Goal: Book appointment/travel/reservation

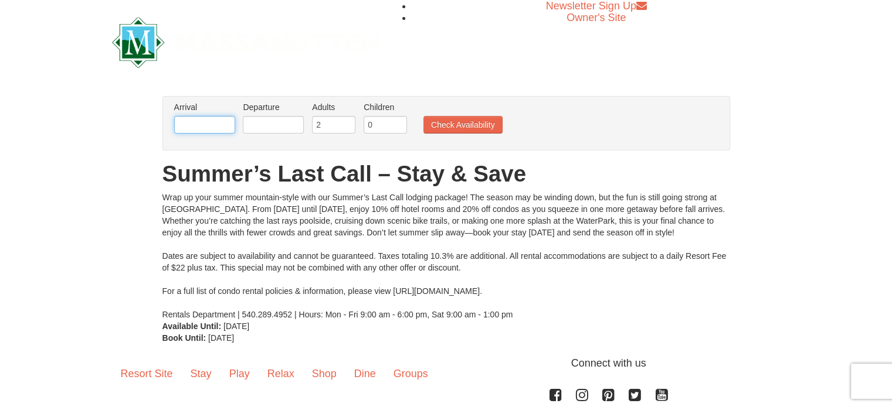
click at [223, 124] on input "text" at bounding box center [204, 125] width 61 height 18
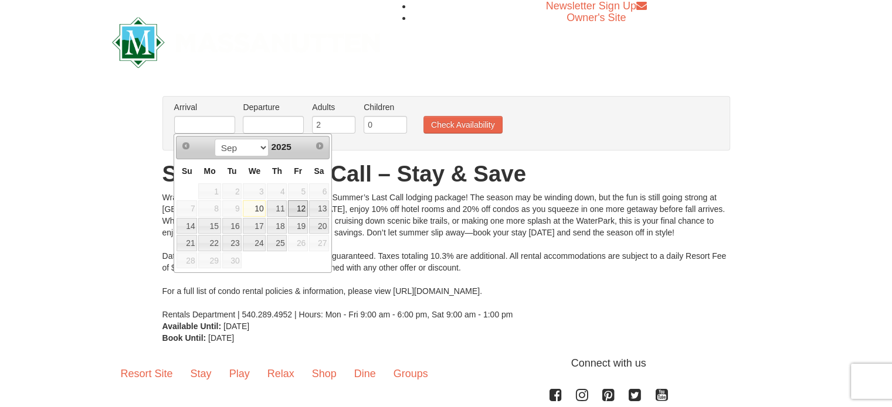
click at [300, 210] on link "12" at bounding box center [298, 208] width 20 height 16
type input "[DATE]"
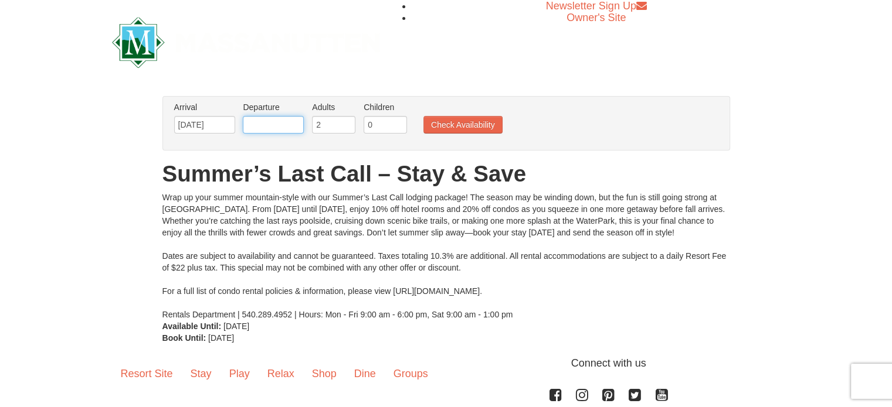
click at [263, 130] on input "text" at bounding box center [273, 125] width 61 height 18
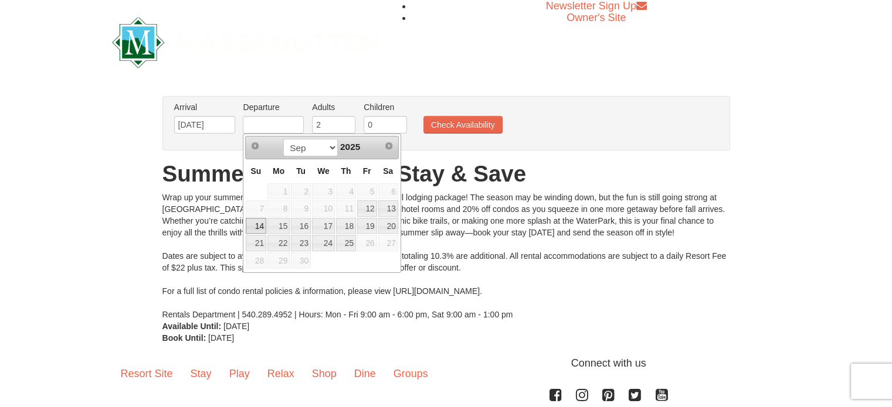
click at [261, 225] on link "14" at bounding box center [256, 226] width 21 height 16
type input "[DATE]"
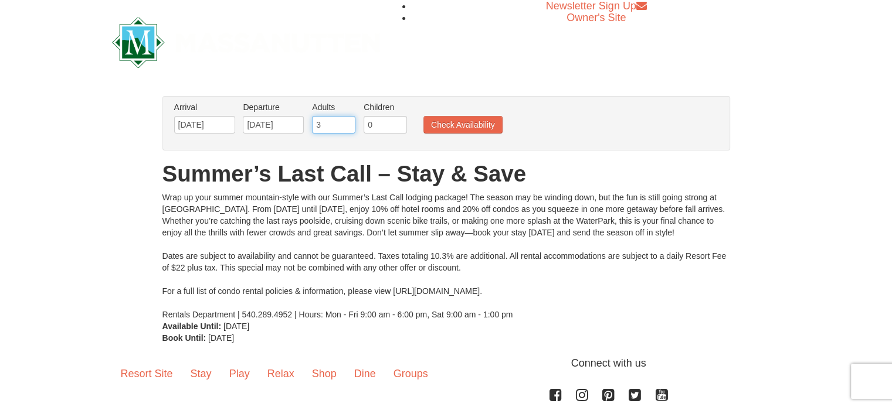
click at [342, 123] on input "3" at bounding box center [333, 125] width 43 height 18
type input "4"
click at [342, 123] on input "4" at bounding box center [333, 125] width 43 height 18
click at [393, 121] on input "1" at bounding box center [384, 125] width 43 height 18
type input "2"
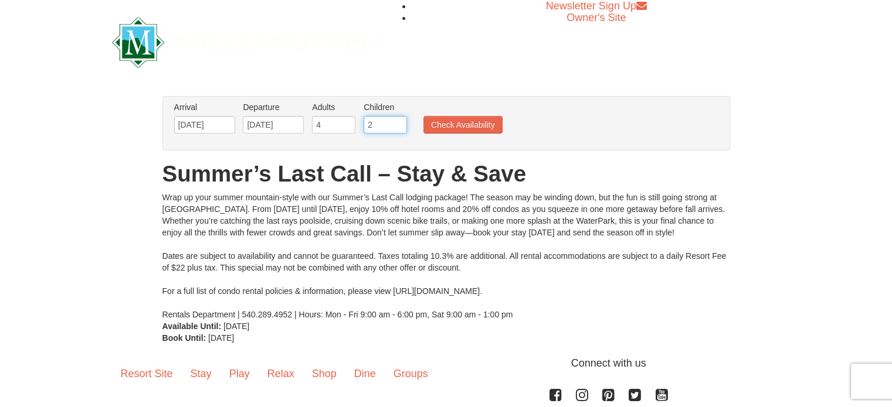
click at [393, 121] on input "2" at bounding box center [384, 125] width 43 height 18
click at [477, 123] on button "Check Availability" at bounding box center [462, 125] width 79 height 18
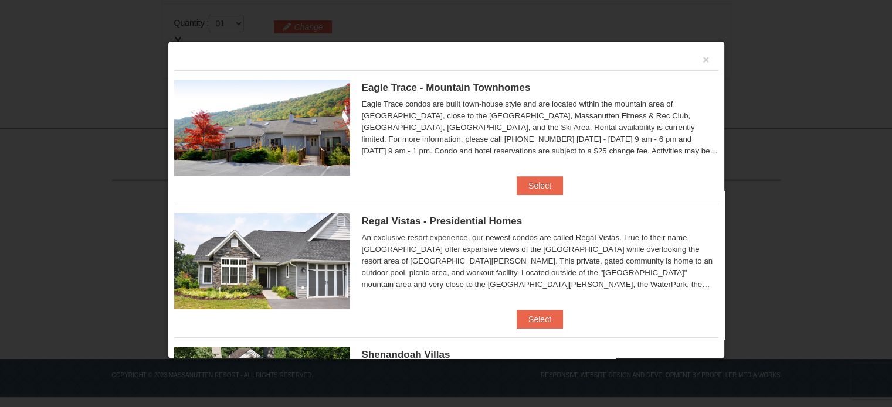
scroll to position [107, 0]
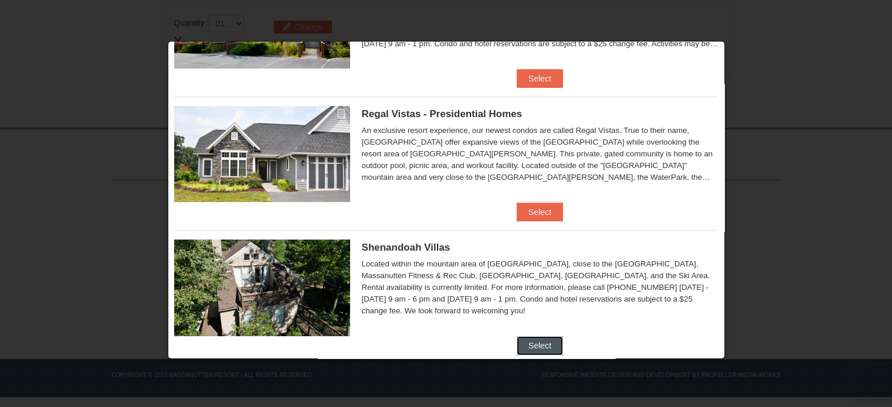
click at [535, 346] on button "Select" at bounding box center [539, 345] width 46 height 19
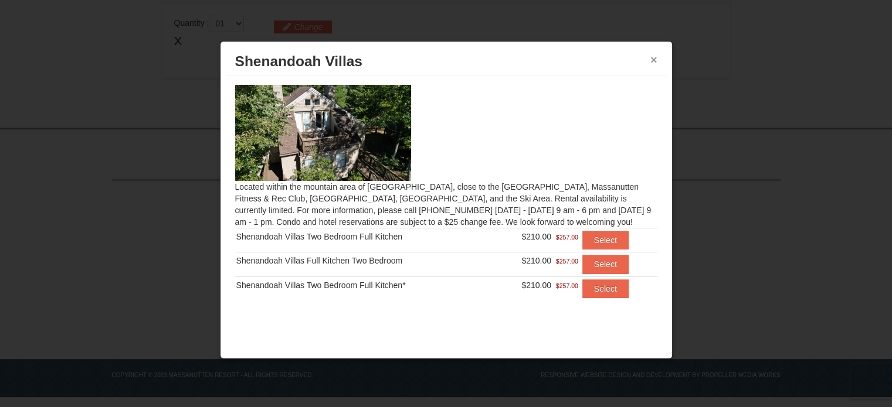
click at [657, 61] on button "×" at bounding box center [653, 60] width 7 height 12
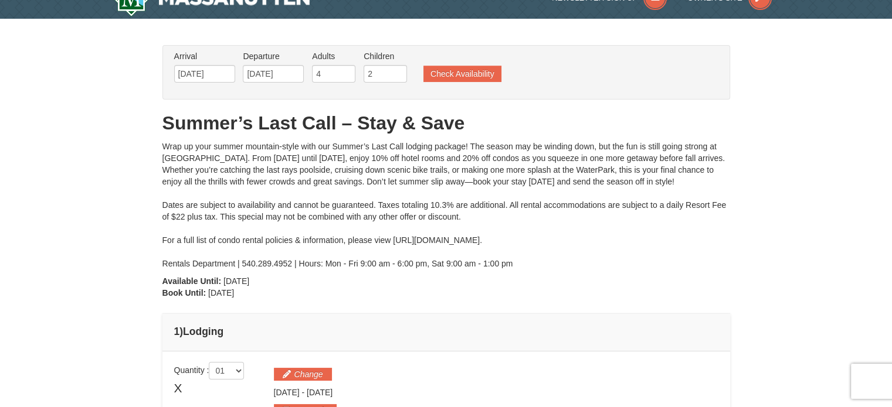
scroll to position [22, 0]
click at [484, 74] on button "Check Availability" at bounding box center [462, 74] width 78 height 16
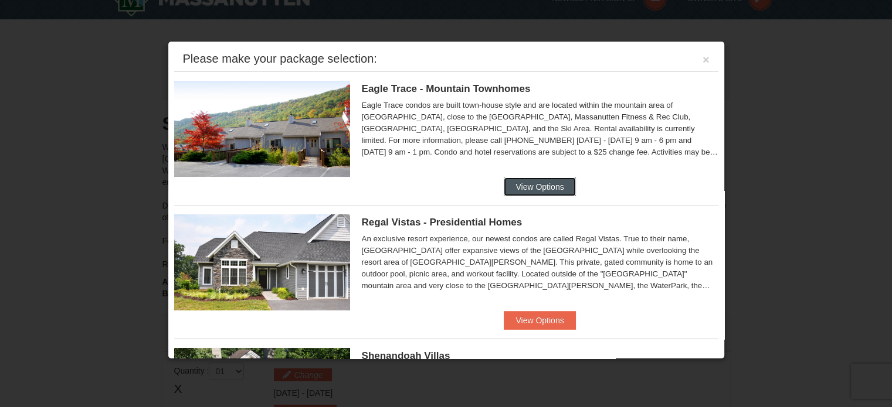
click at [514, 178] on button "View Options" at bounding box center [540, 187] width 72 height 19
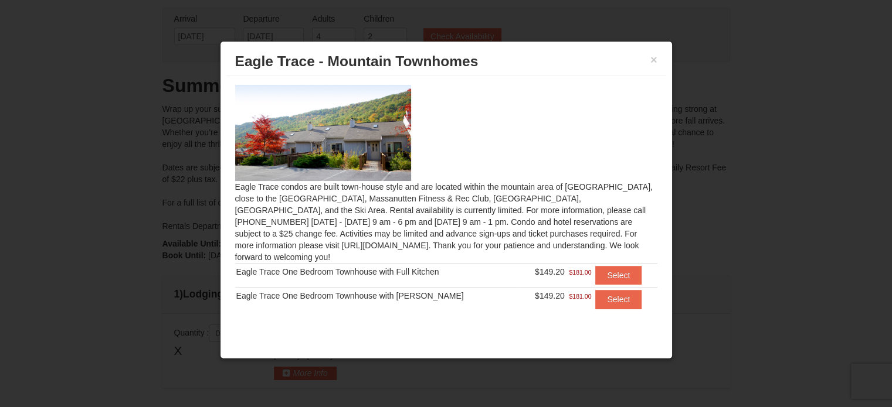
scroll to position [59, 0]
click at [654, 62] on button "×" at bounding box center [653, 60] width 7 height 12
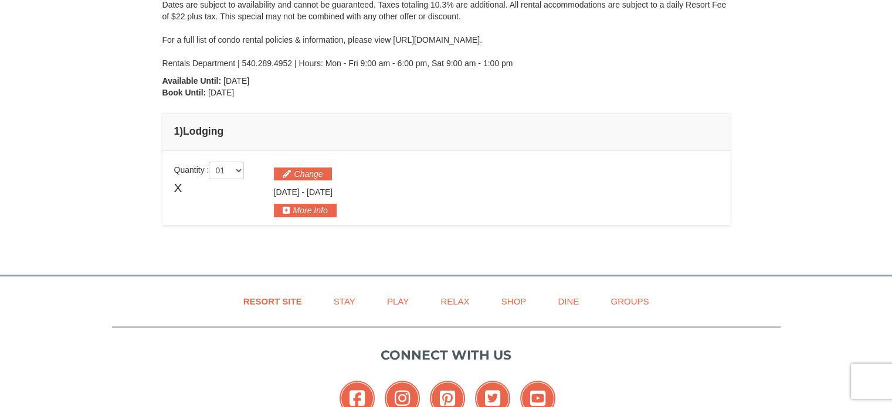
scroll to position [286, 0]
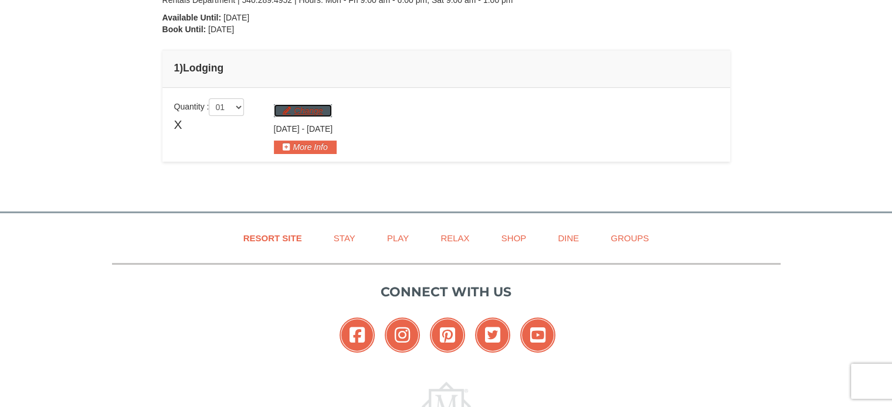
click at [293, 109] on button "Change" at bounding box center [303, 110] width 58 height 13
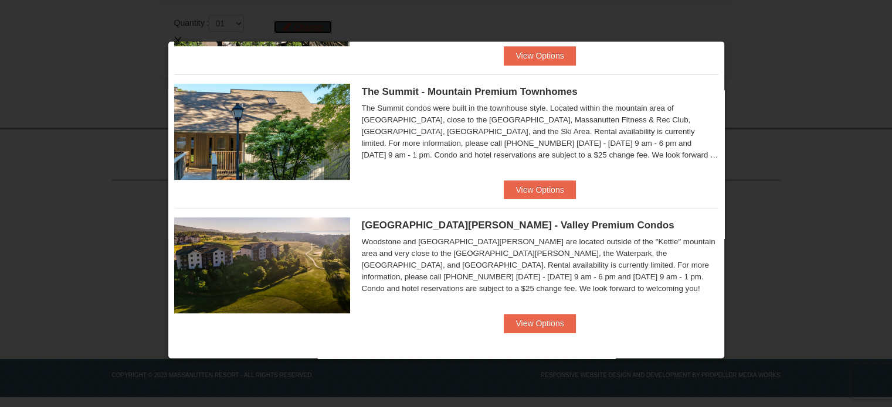
scroll to position [0, 0]
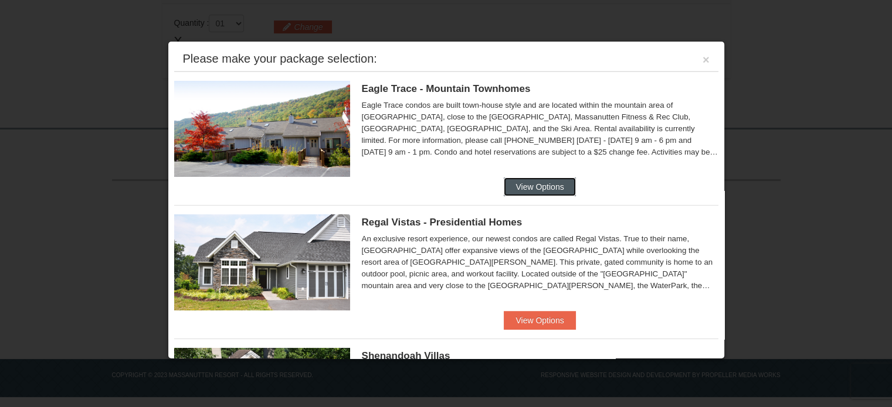
click at [537, 189] on button "View Options" at bounding box center [540, 187] width 72 height 19
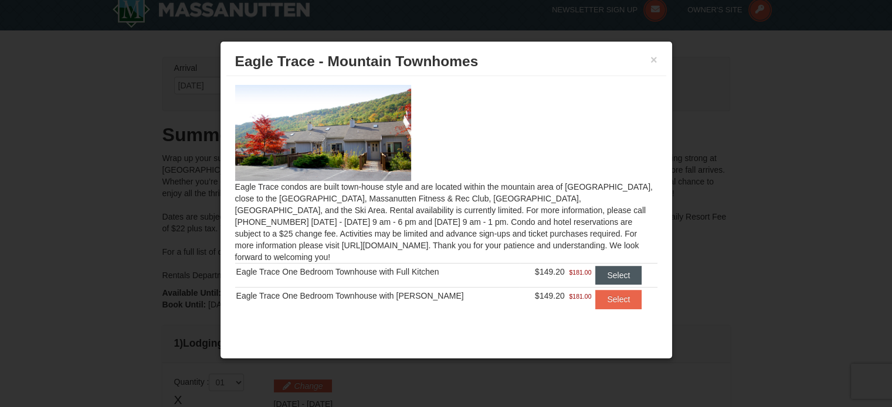
scroll to position [11, 0]
click at [619, 290] on button "Select" at bounding box center [618, 299] width 46 height 19
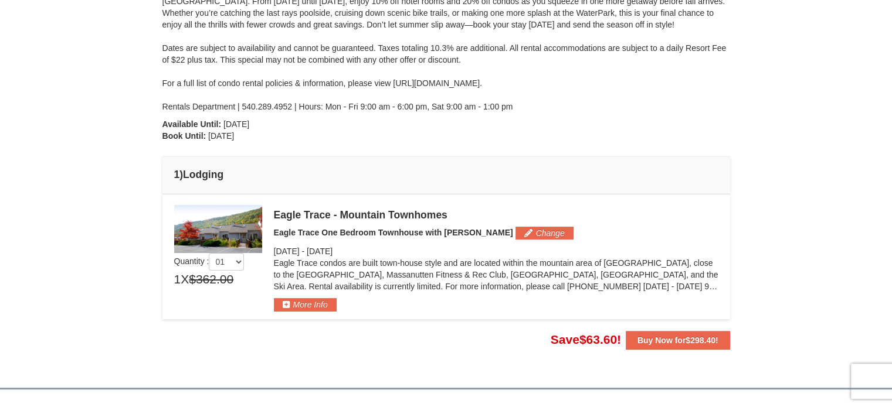
scroll to position [188, 0]
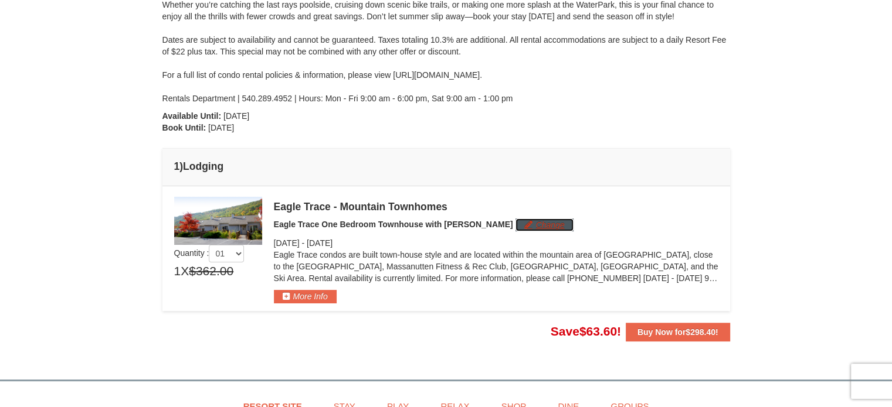
click at [515, 220] on button "Change" at bounding box center [544, 225] width 58 height 13
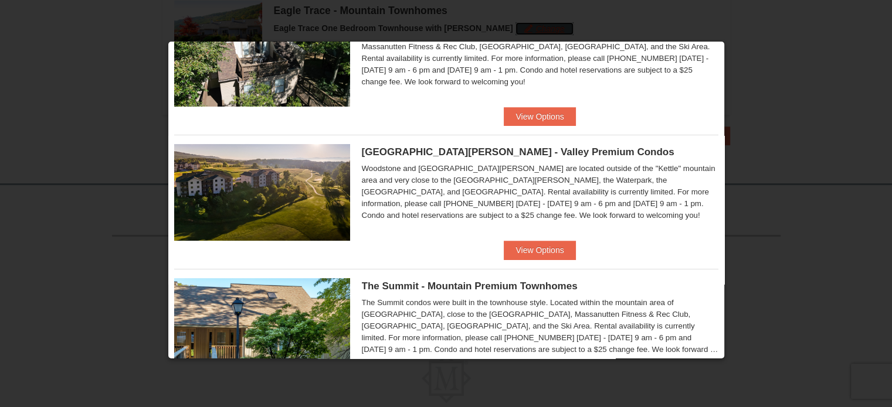
scroll to position [392, 0]
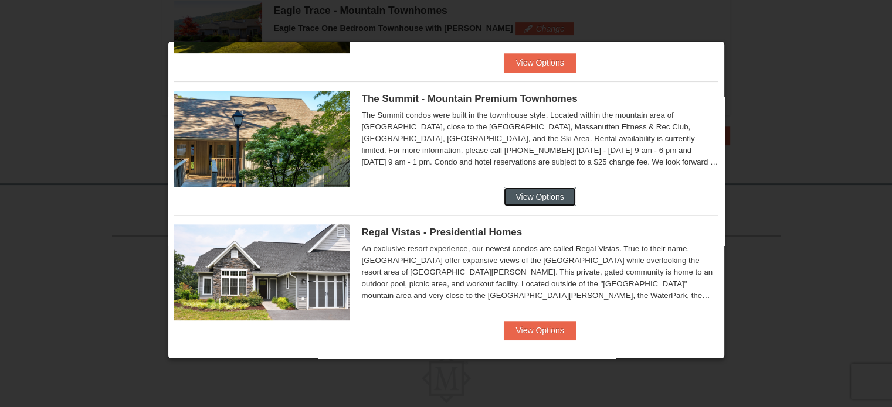
click at [524, 199] on button "View Options" at bounding box center [540, 197] width 72 height 19
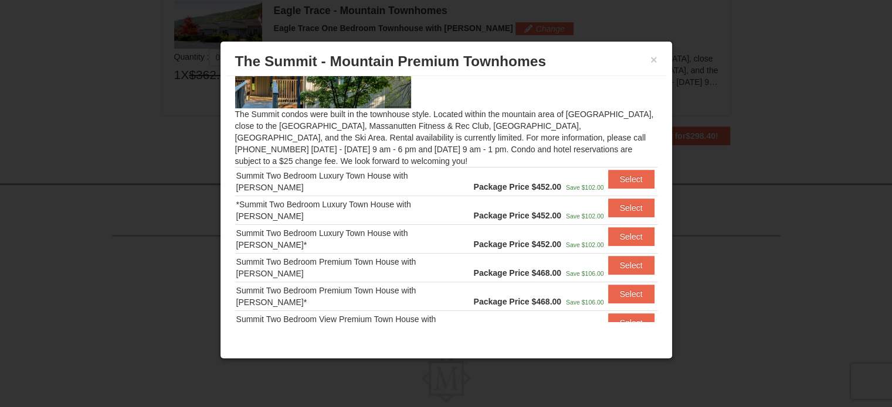
scroll to position [108, 0]
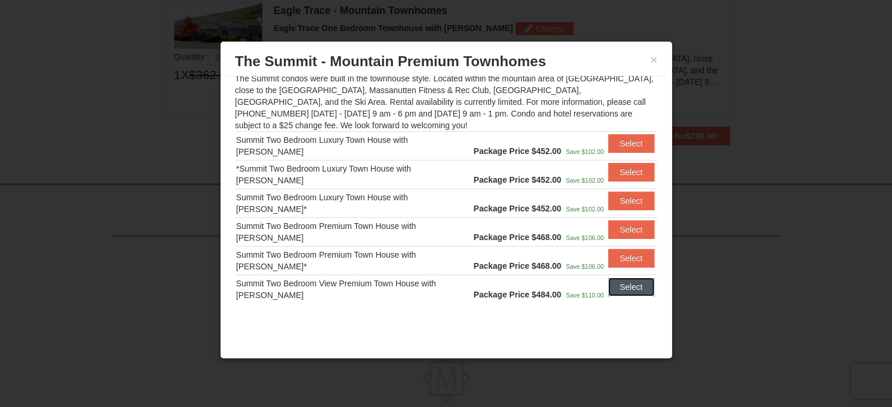
click at [621, 282] on button "Select" at bounding box center [631, 287] width 46 height 19
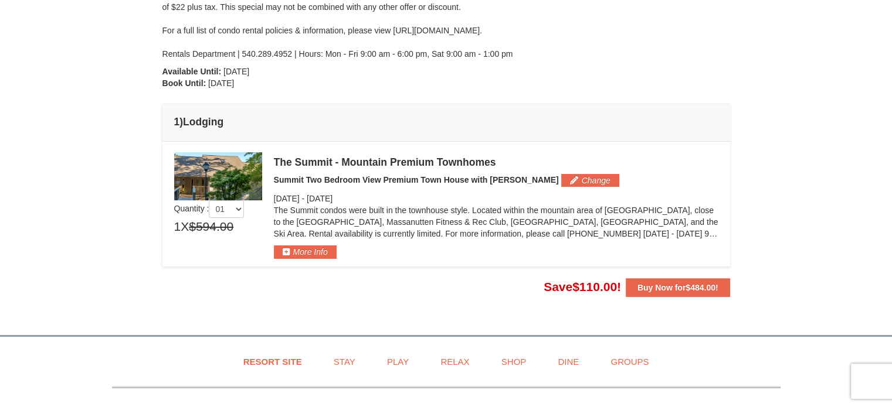
scroll to position [232, 0]
click at [645, 290] on strong "Buy Now for $484.00 !" at bounding box center [677, 288] width 81 height 9
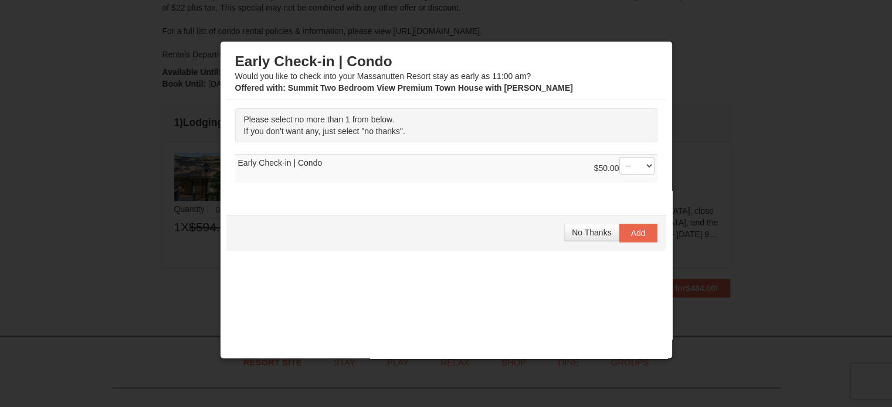
scroll to position [0, 0]
click at [582, 229] on span "No Thanks" at bounding box center [591, 232] width 39 height 9
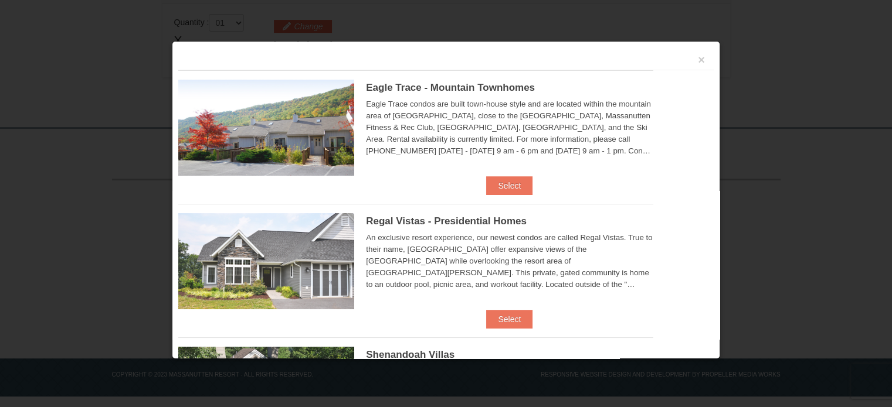
scroll to position [370, 0]
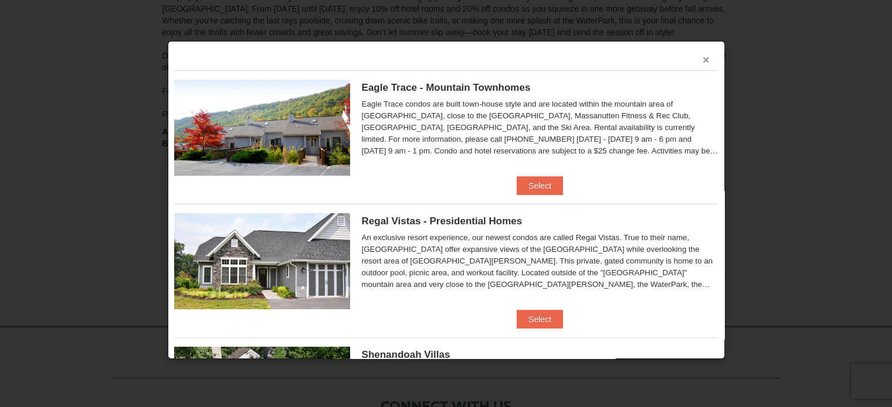
click at [702, 63] on button "×" at bounding box center [705, 60] width 7 height 12
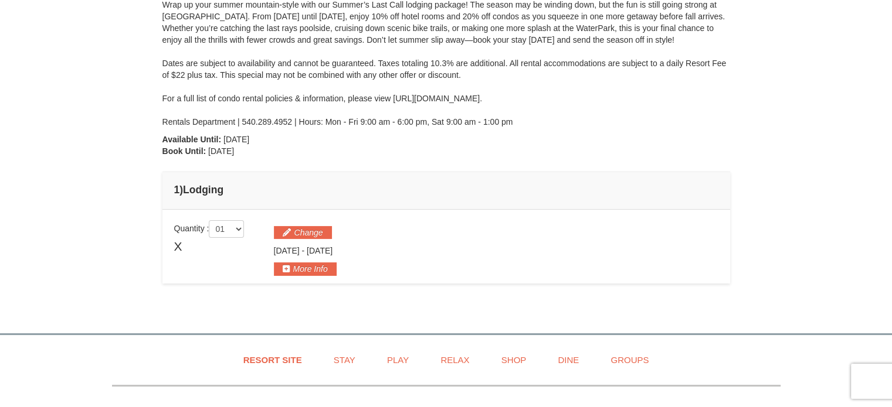
scroll to position [0, 0]
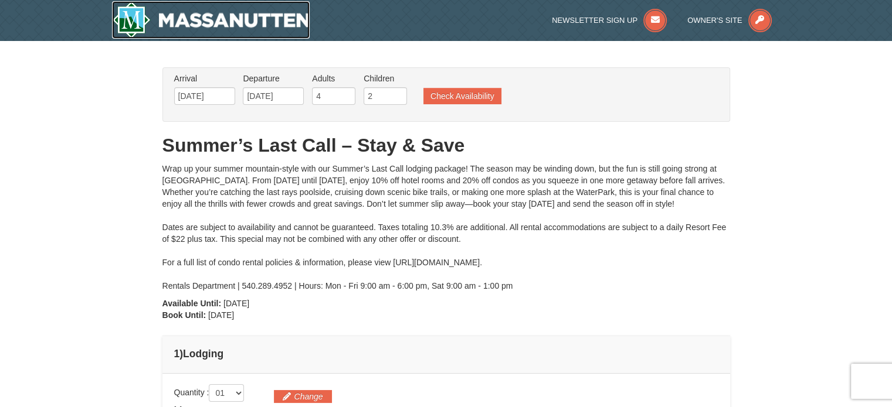
click at [134, 21] on img at bounding box center [211, 20] width 198 height 38
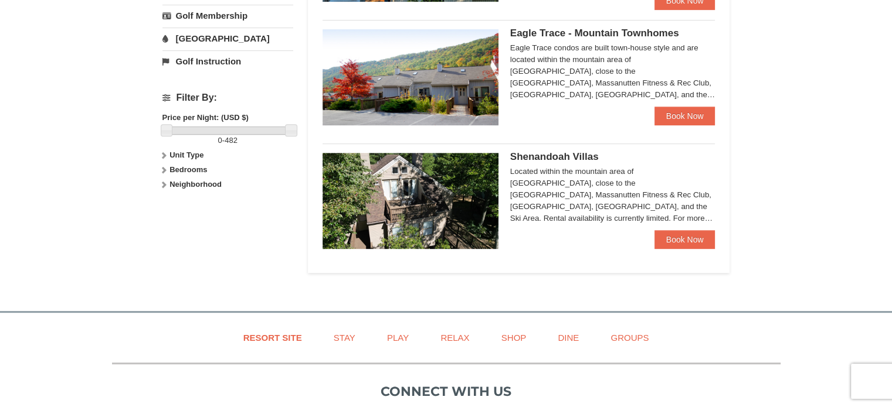
scroll to position [467, 0]
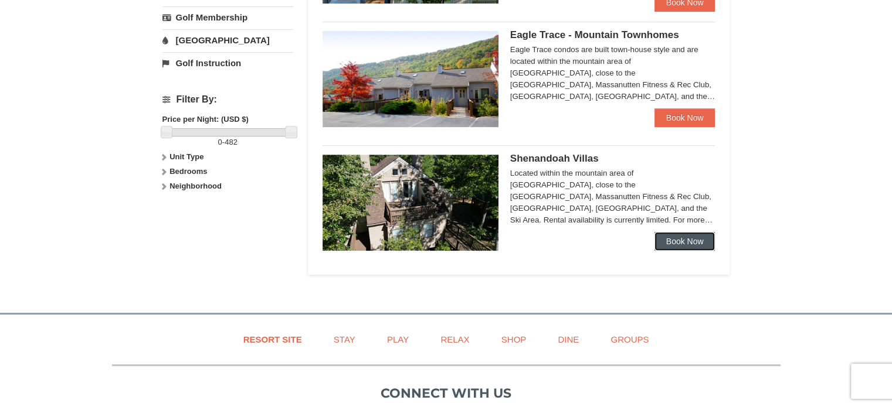
click at [684, 234] on link "Book Now" at bounding box center [684, 241] width 61 height 19
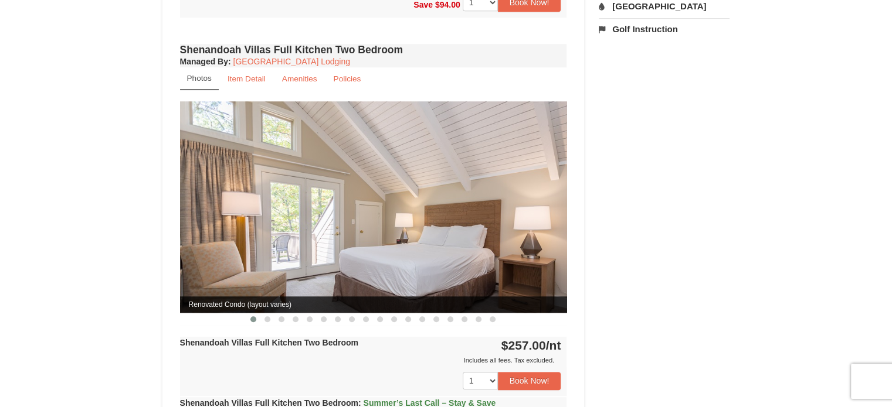
scroll to position [830, 0]
click at [266, 316] on span at bounding box center [267, 319] width 6 height 6
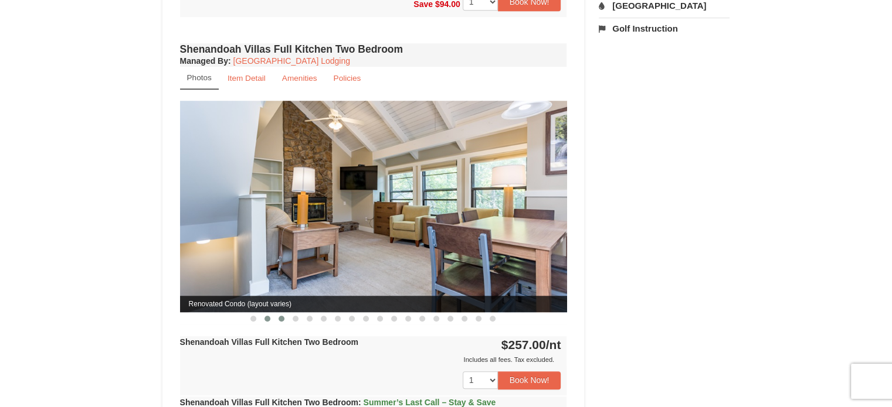
click at [283, 316] on span at bounding box center [281, 319] width 6 height 6
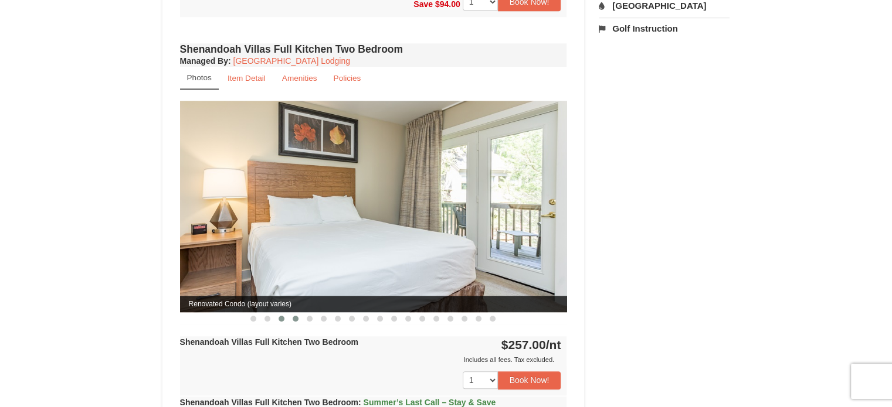
click at [293, 316] on span at bounding box center [296, 319] width 6 height 6
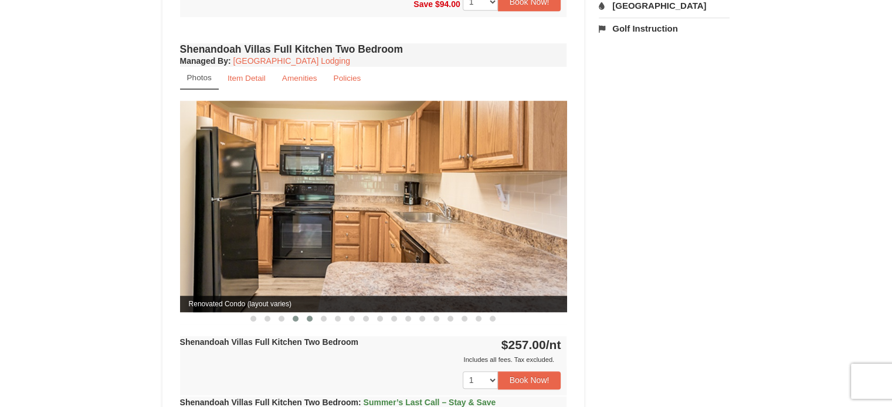
click at [307, 316] on span at bounding box center [310, 319] width 6 height 6
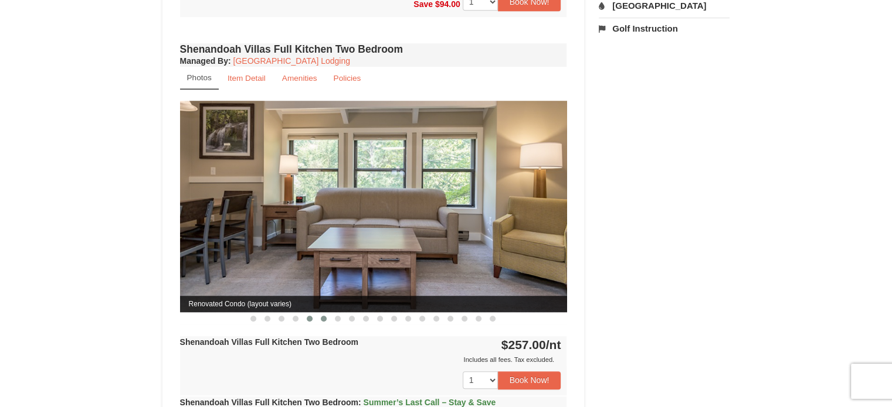
click at [321, 313] on button at bounding box center [324, 319] width 14 height 12
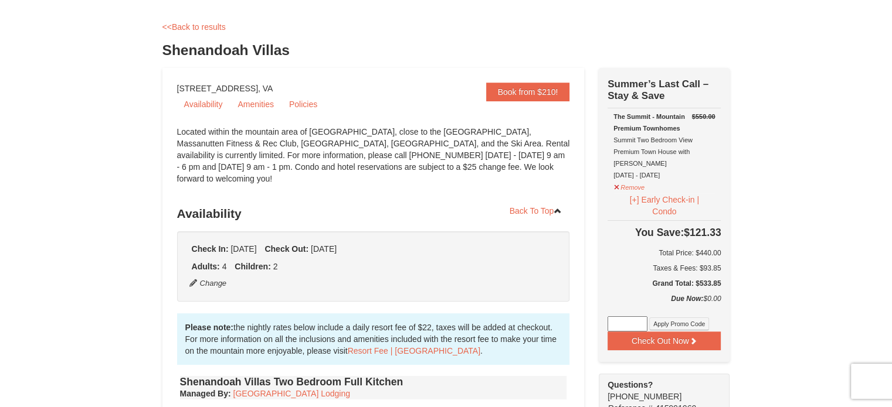
scroll to position [0, 0]
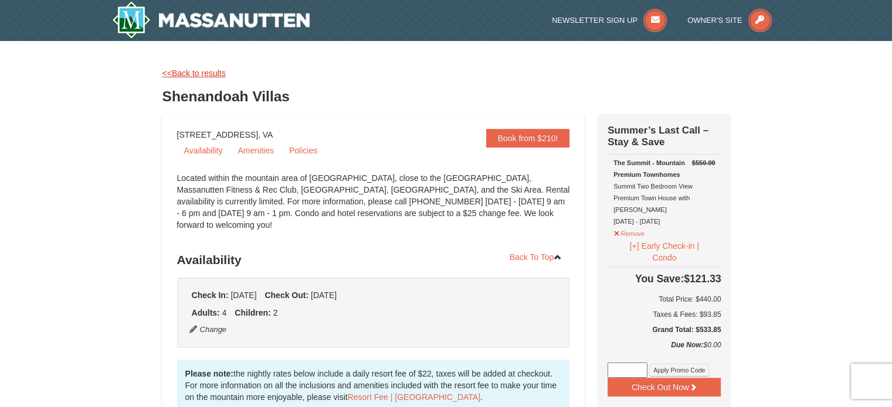
click at [203, 72] on link "<<Back to results" at bounding box center [193, 73] width 63 height 9
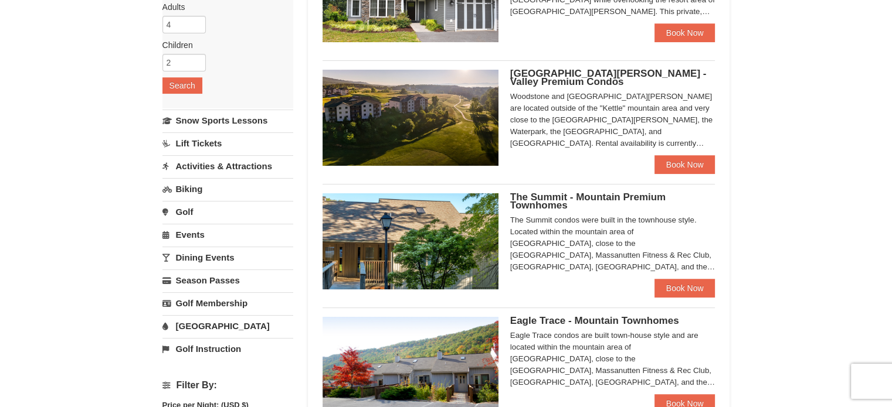
scroll to position [165, 0]
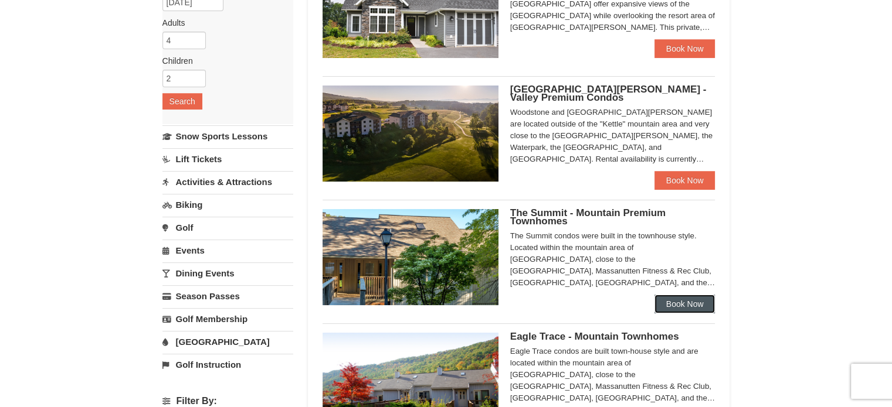
click at [682, 302] on link "Book Now" at bounding box center [684, 304] width 61 height 19
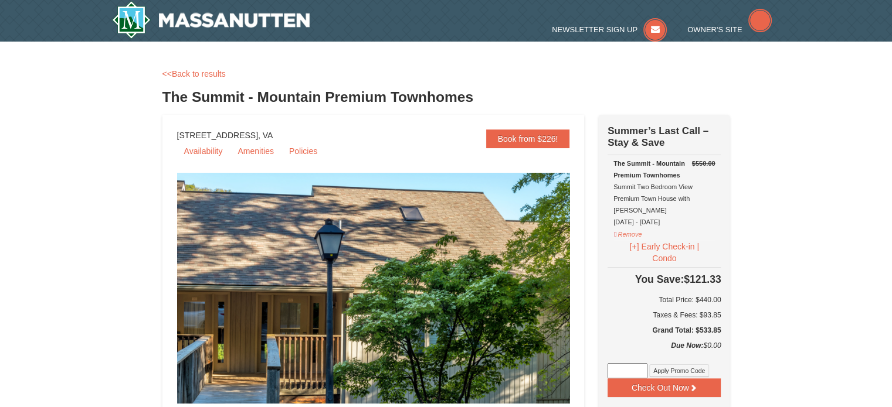
select select "9"
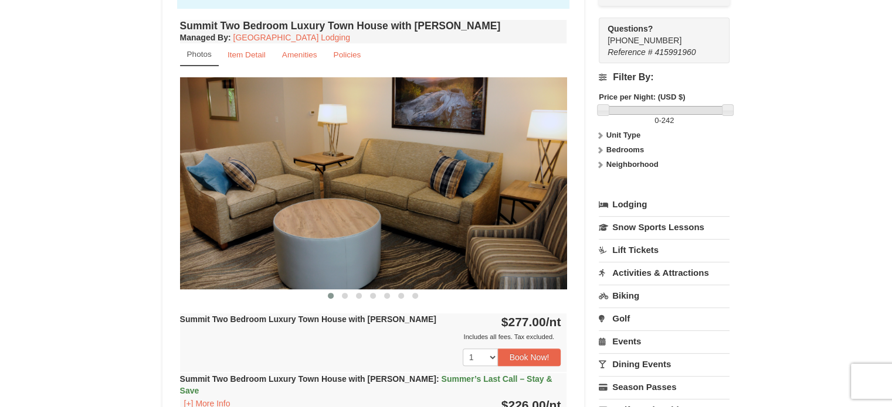
scroll to position [403, 0]
click at [346, 294] on span at bounding box center [345, 296] width 6 height 6
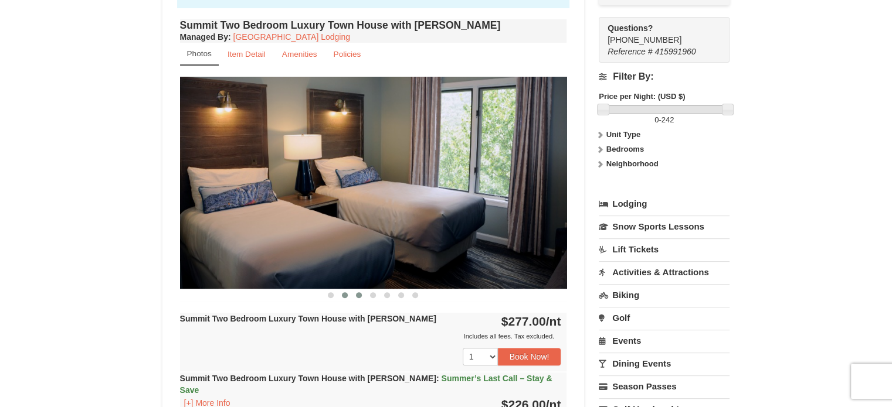
click at [362, 300] on button at bounding box center [359, 296] width 14 height 12
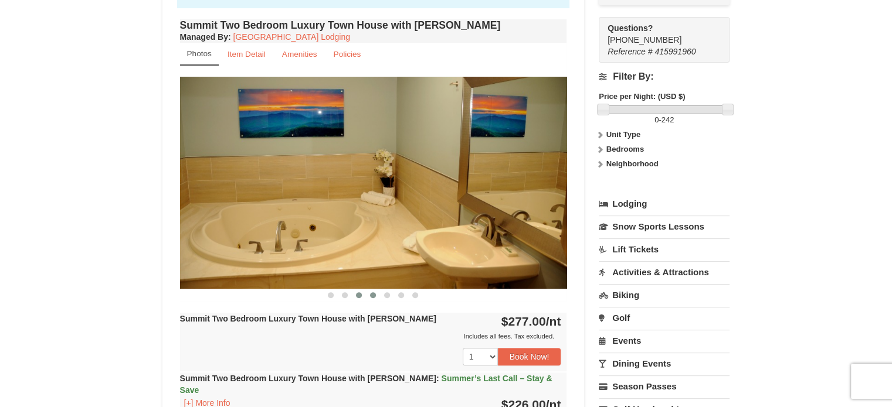
click at [370, 297] on button at bounding box center [373, 296] width 14 height 12
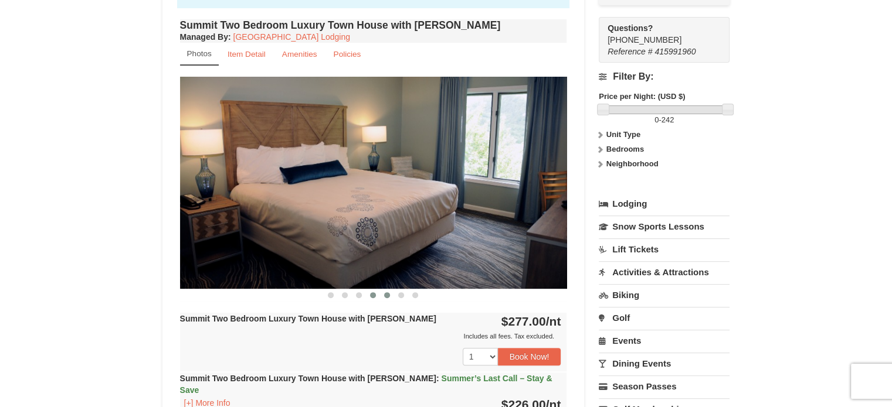
click at [390, 298] on button at bounding box center [387, 296] width 14 height 12
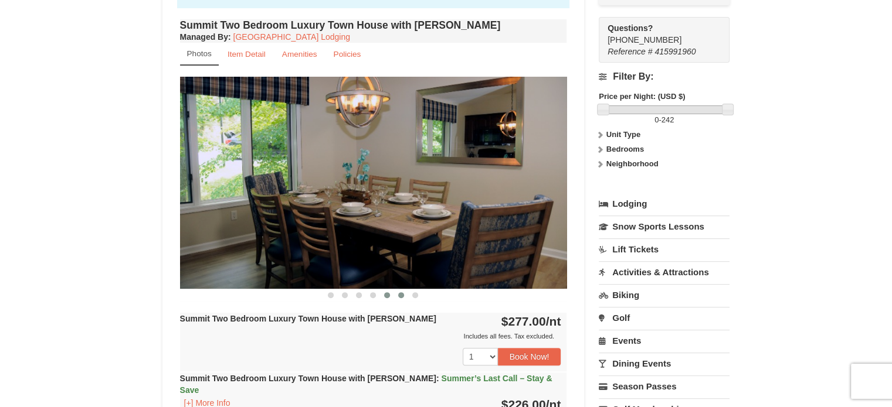
click at [400, 297] on span at bounding box center [401, 296] width 6 height 6
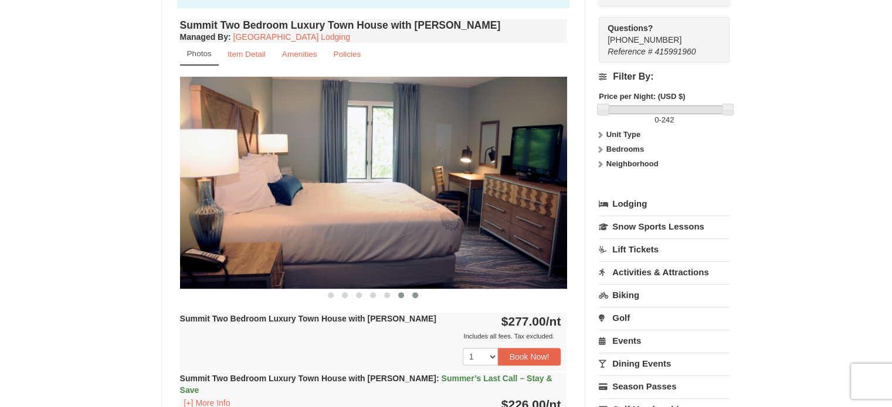
click at [417, 295] on span at bounding box center [415, 296] width 6 height 6
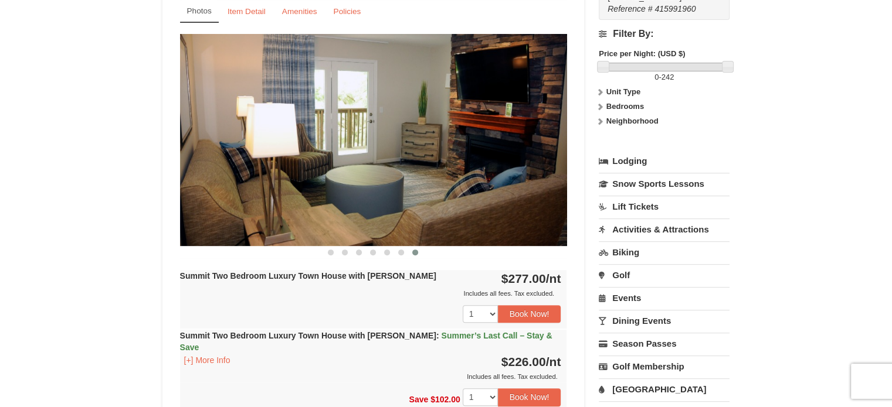
scroll to position [0, 0]
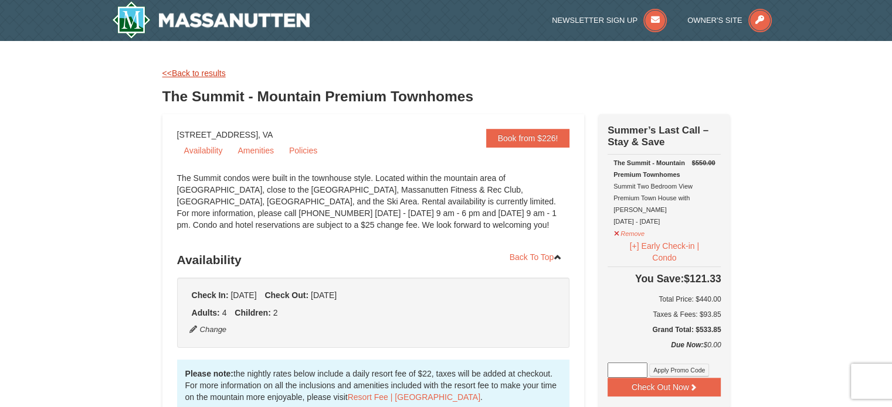
click at [178, 69] on link "<<Back to results" at bounding box center [193, 73] width 63 height 9
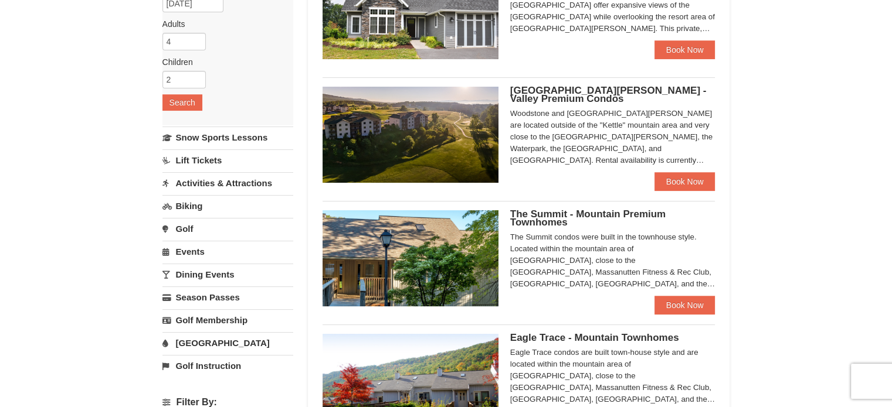
scroll to position [165, 0]
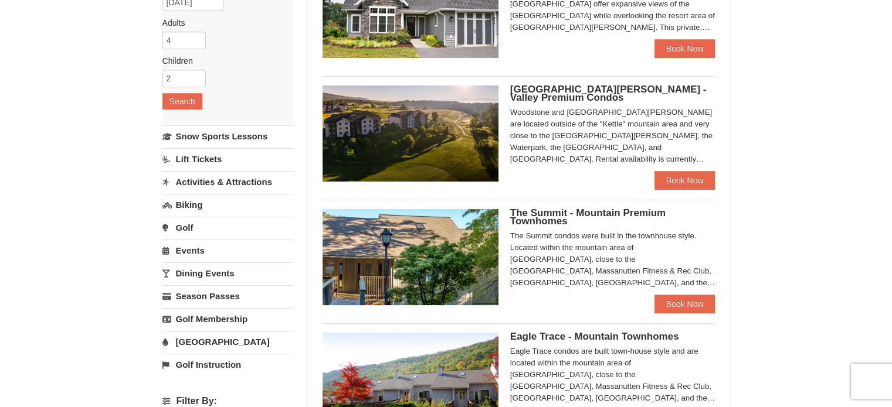
click at [202, 342] on link "[GEOGRAPHIC_DATA]" at bounding box center [227, 342] width 131 height 22
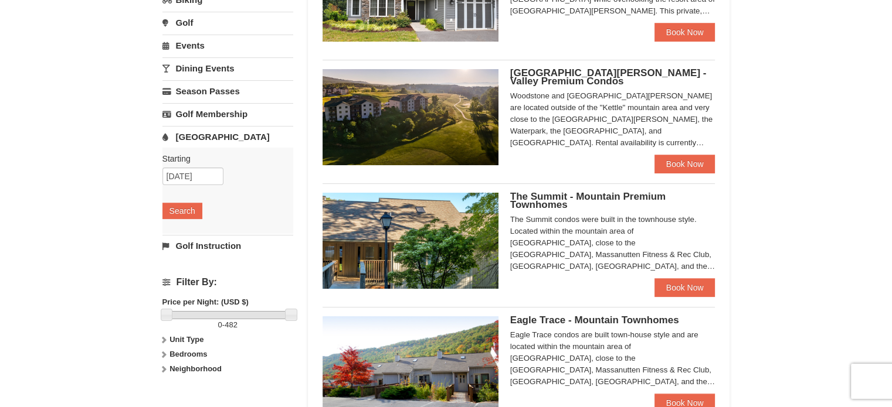
scroll to position [182, 0]
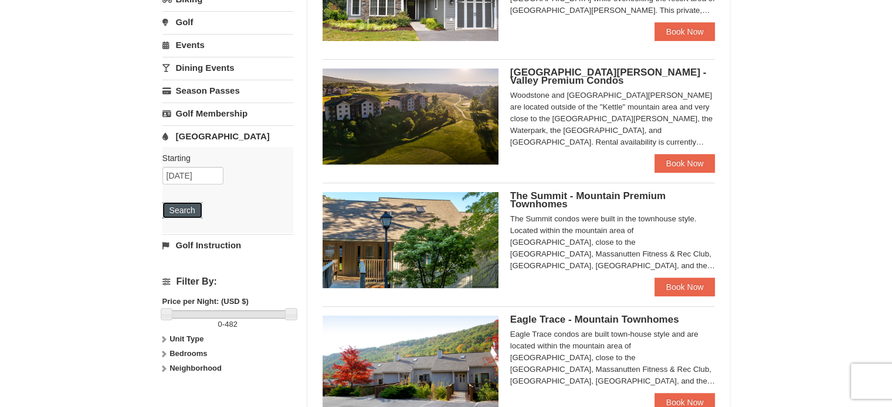
click at [180, 215] on button "Search" at bounding box center [182, 210] width 40 height 16
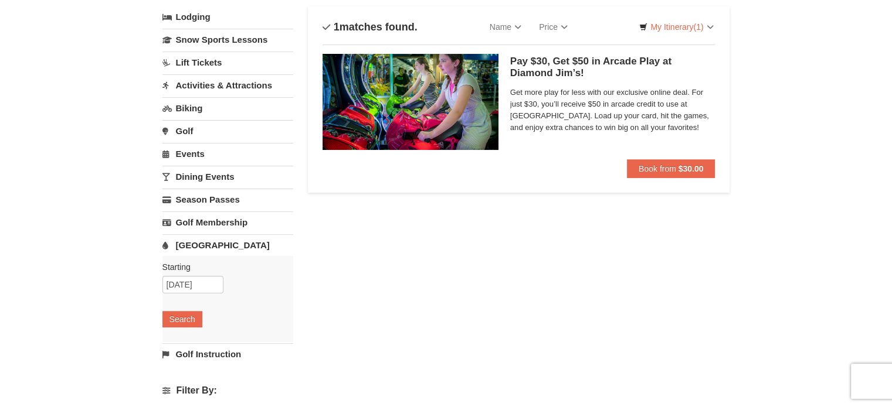
scroll to position [72, 0]
click at [182, 239] on link "[GEOGRAPHIC_DATA]" at bounding box center [227, 246] width 131 height 22
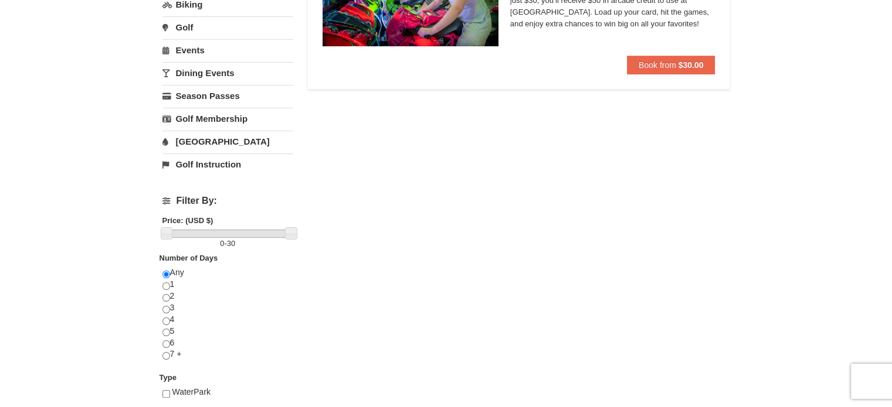
scroll to position [0, 0]
